Goal: Transaction & Acquisition: Purchase product/service

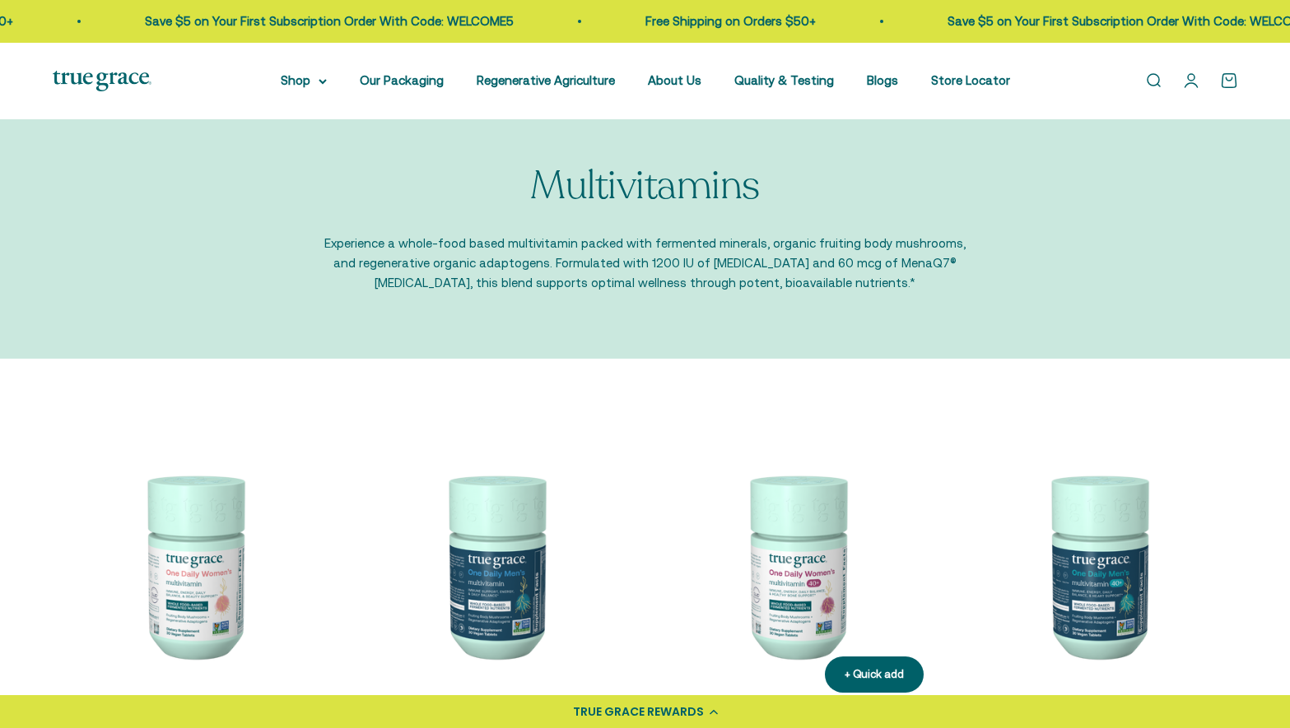
click at [816, 584] on img at bounding box center [795, 565] width 281 height 281
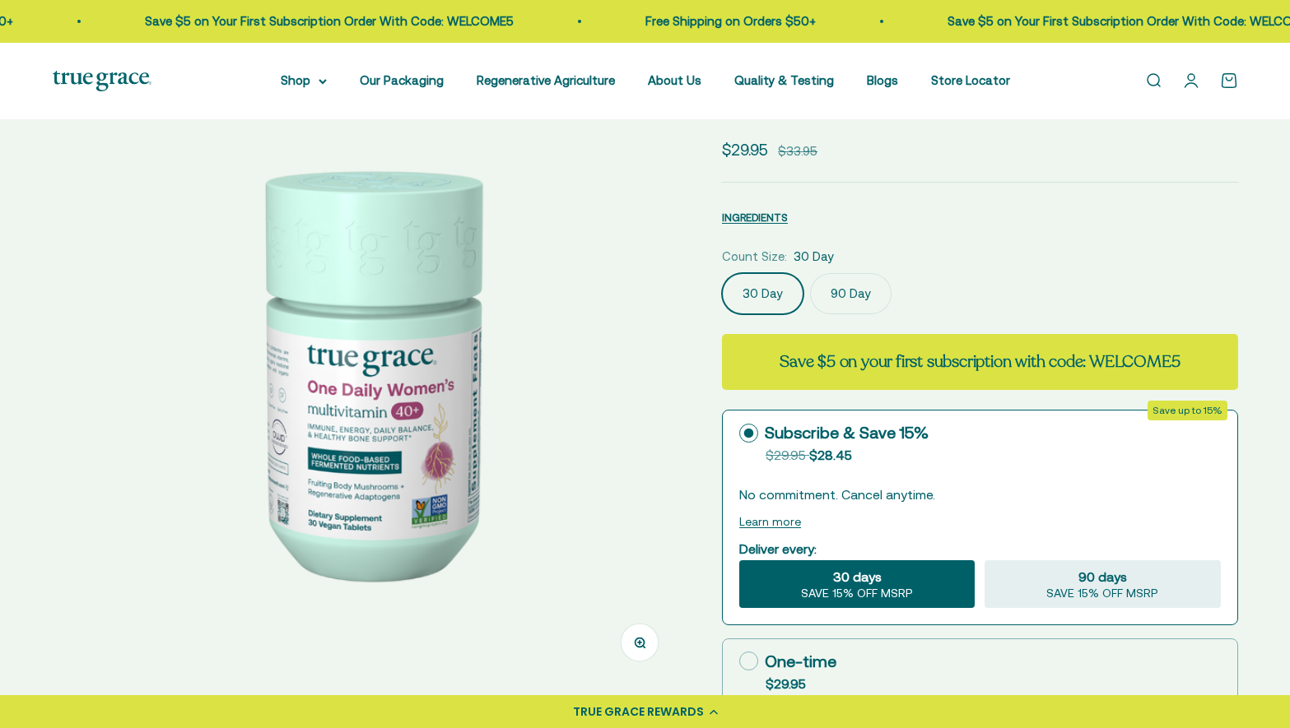
select select "3"
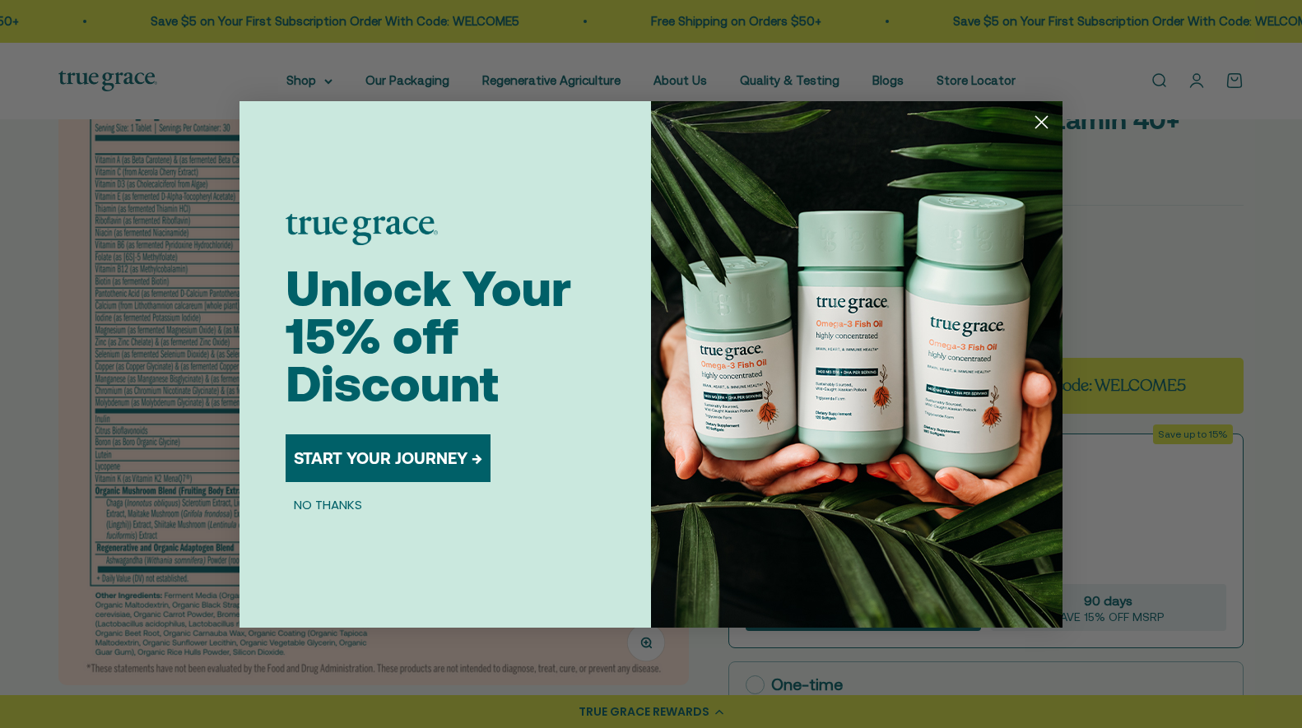
click at [1043, 121] on icon "Close dialog" at bounding box center [1042, 122] width 12 height 12
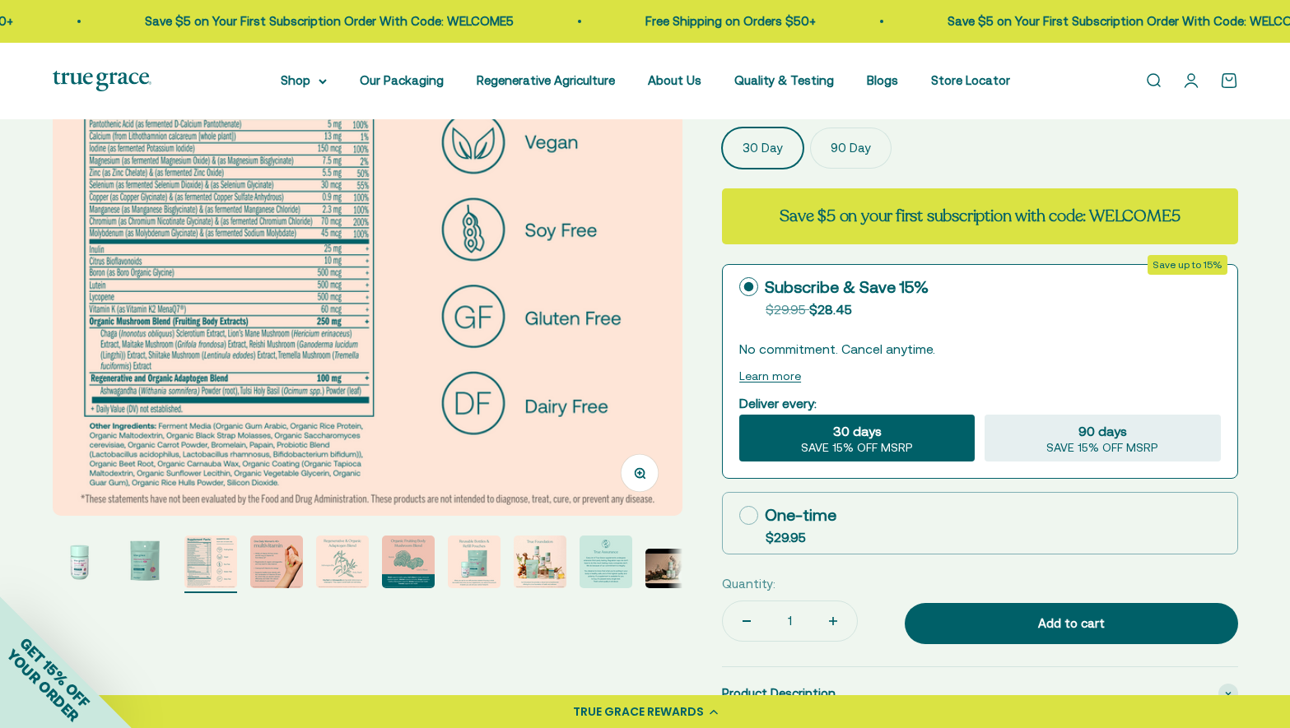
scroll to position [267, 0]
